Goal: Information Seeking & Learning: Learn about a topic

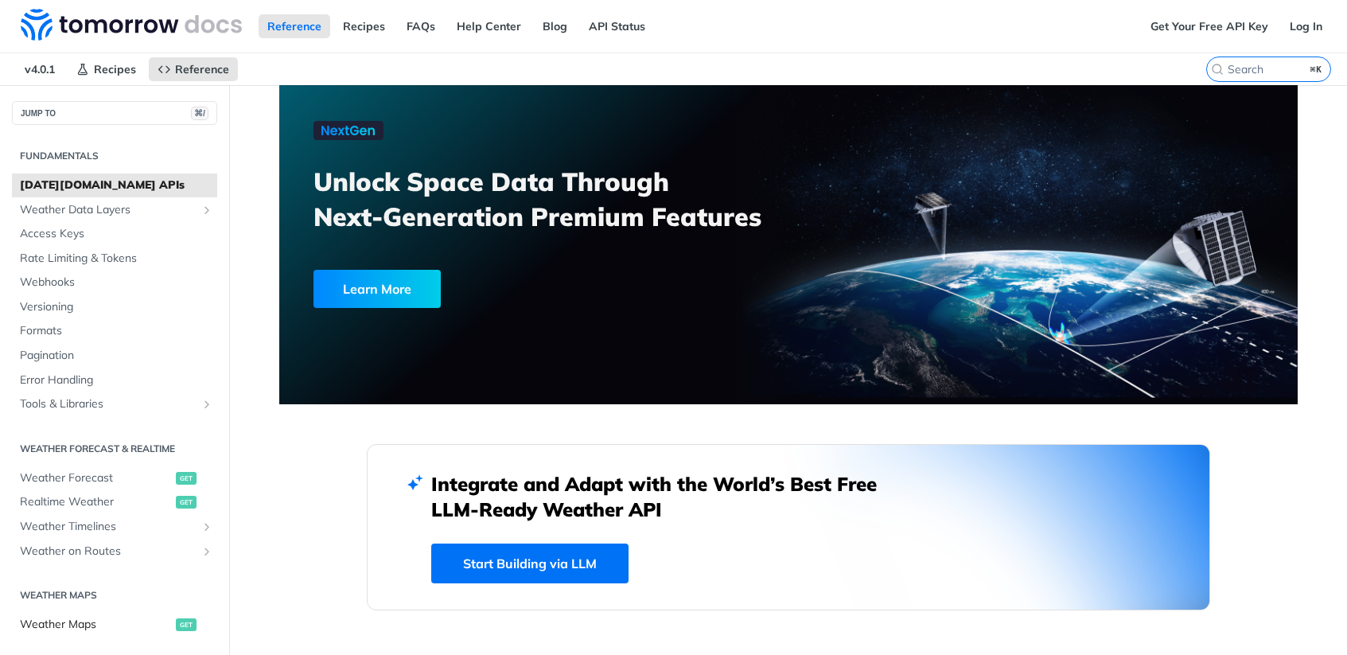
click at [123, 625] on span "Weather Maps" at bounding box center [96, 624] width 152 height 16
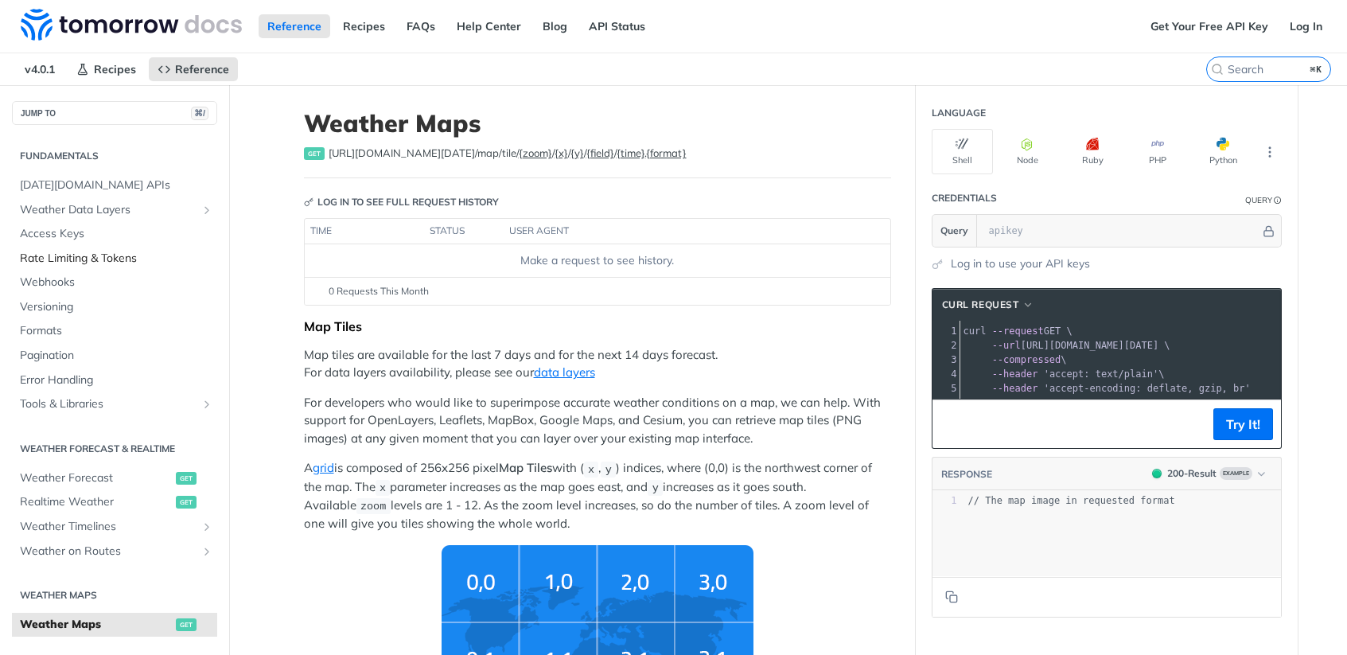
click at [90, 260] on span "Rate Limiting & Tokens" at bounding box center [116, 259] width 193 height 16
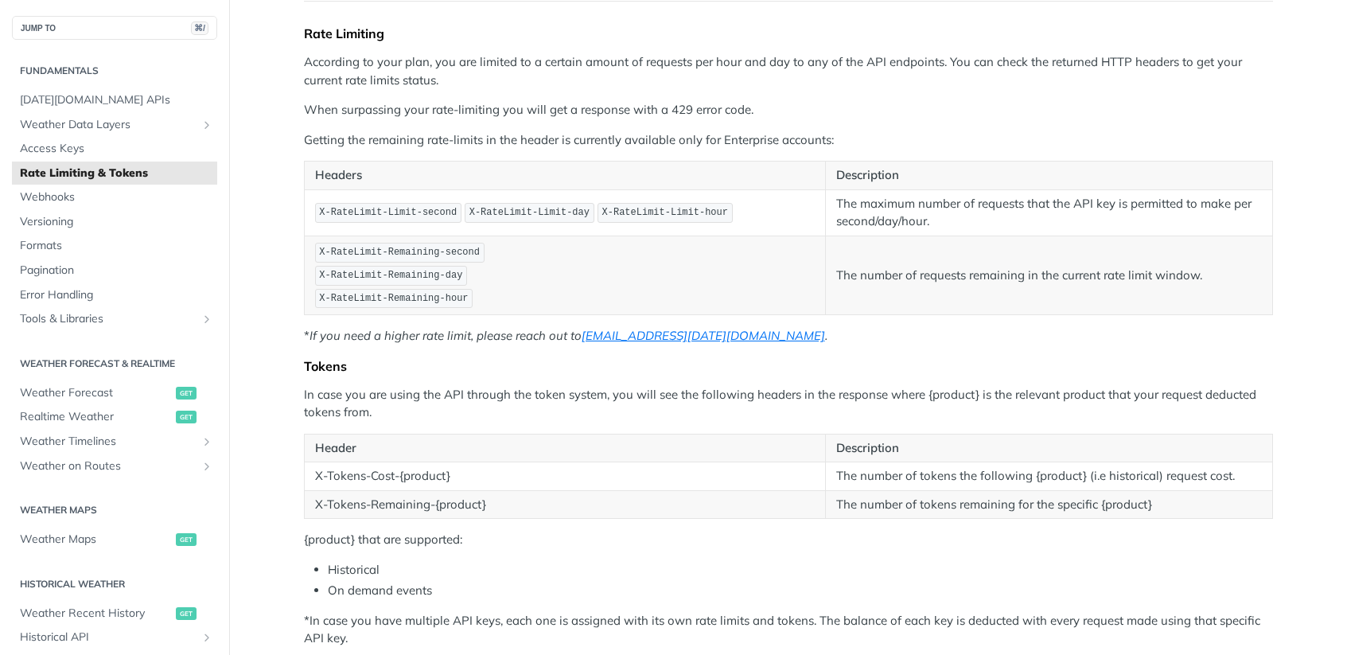
scroll to position [282, 0]
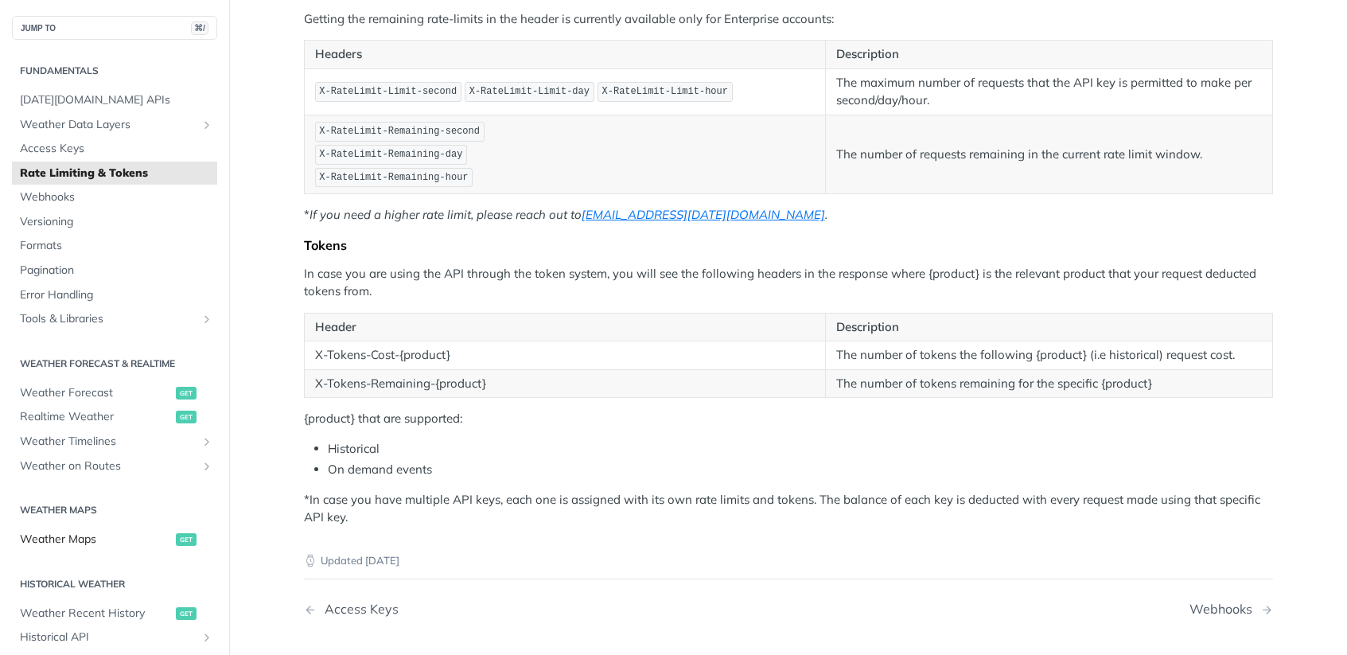
click at [85, 542] on span "Weather Maps" at bounding box center [96, 539] width 152 height 16
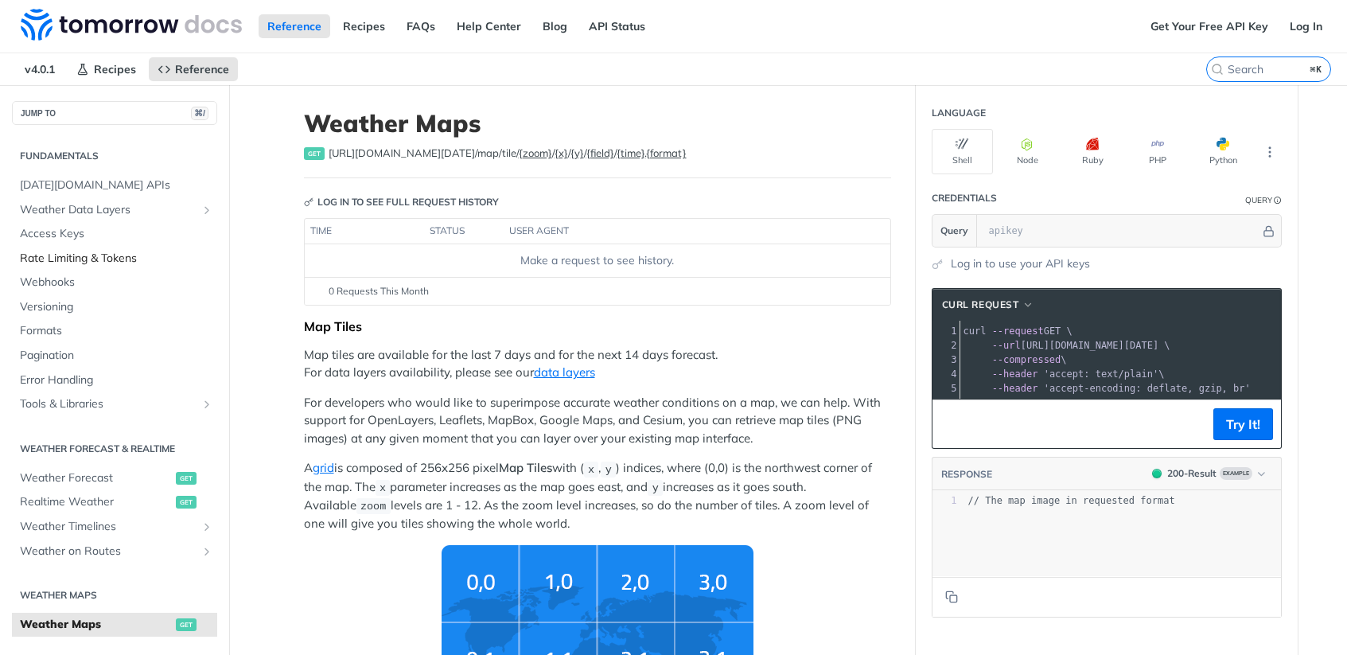
click at [126, 260] on span "Rate Limiting & Tokens" at bounding box center [116, 259] width 193 height 16
